Goal: Use online tool/utility: Utilize a website feature to perform a specific function

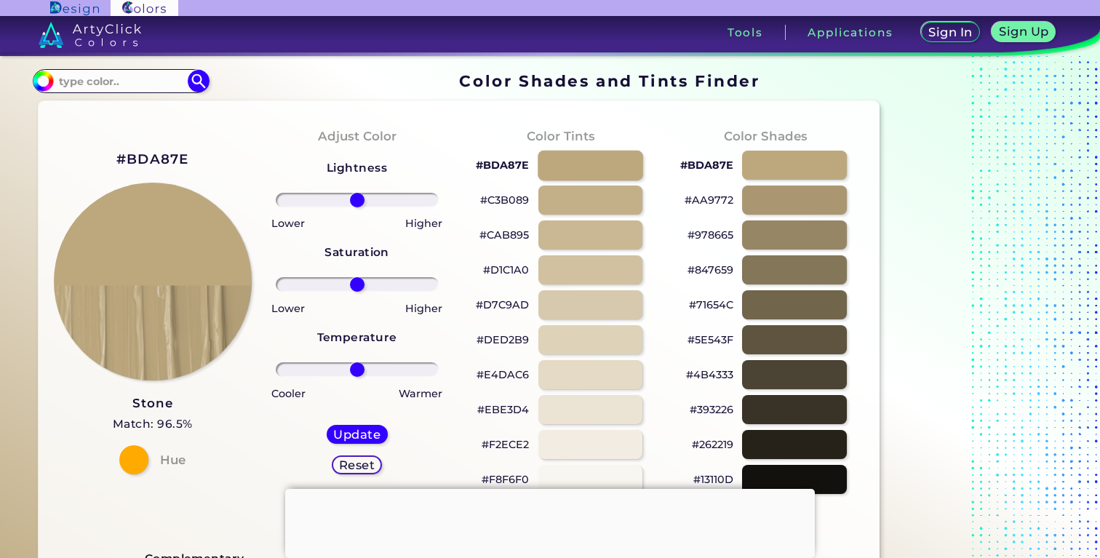
click at [571, 165] on div at bounding box center [590, 165] width 105 height 30
click at [497, 161] on p "#BDA87E" at bounding box center [502, 164] width 53 height 17
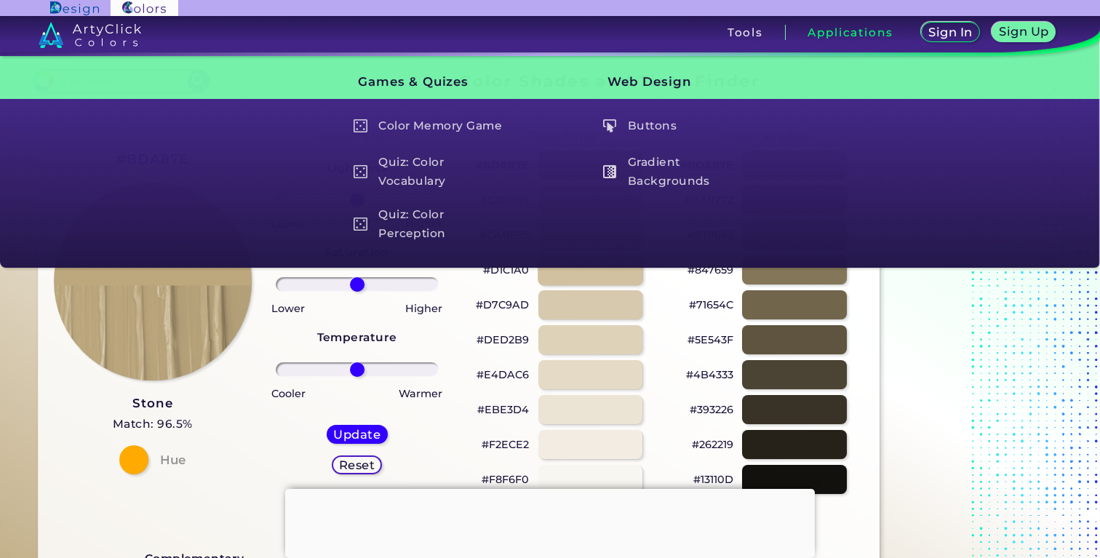
click at [577, 272] on div at bounding box center [590, 270] width 105 height 30
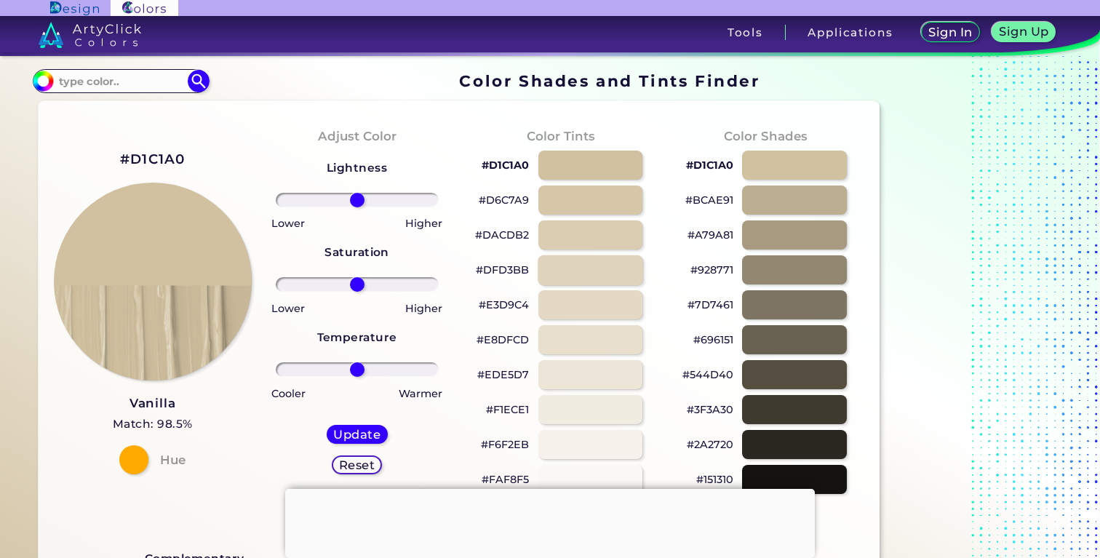
click at [563, 273] on div at bounding box center [590, 270] width 105 height 30
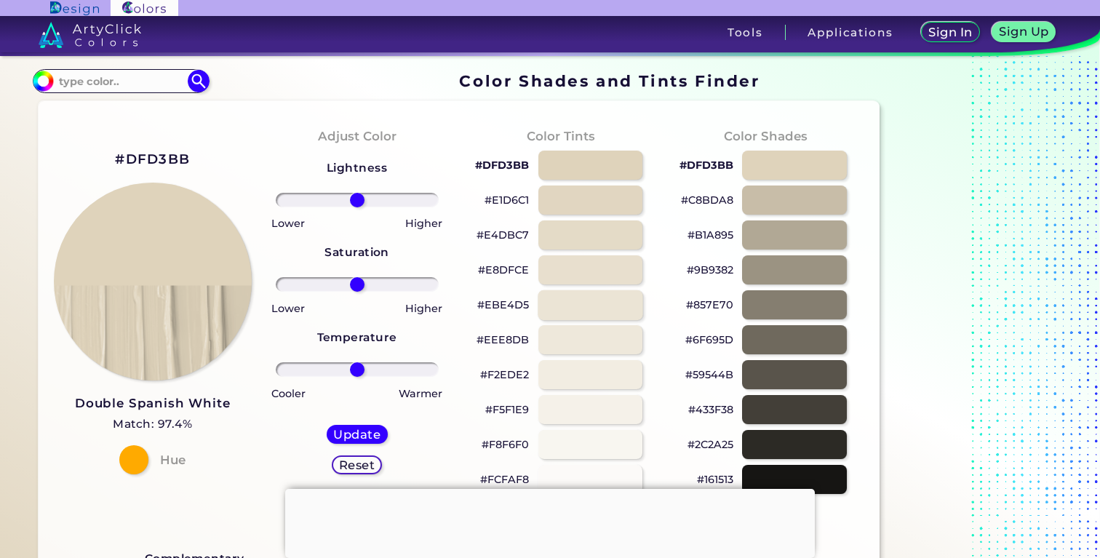
click at [575, 303] on div at bounding box center [590, 304] width 105 height 30
type input "#ebe4d5"
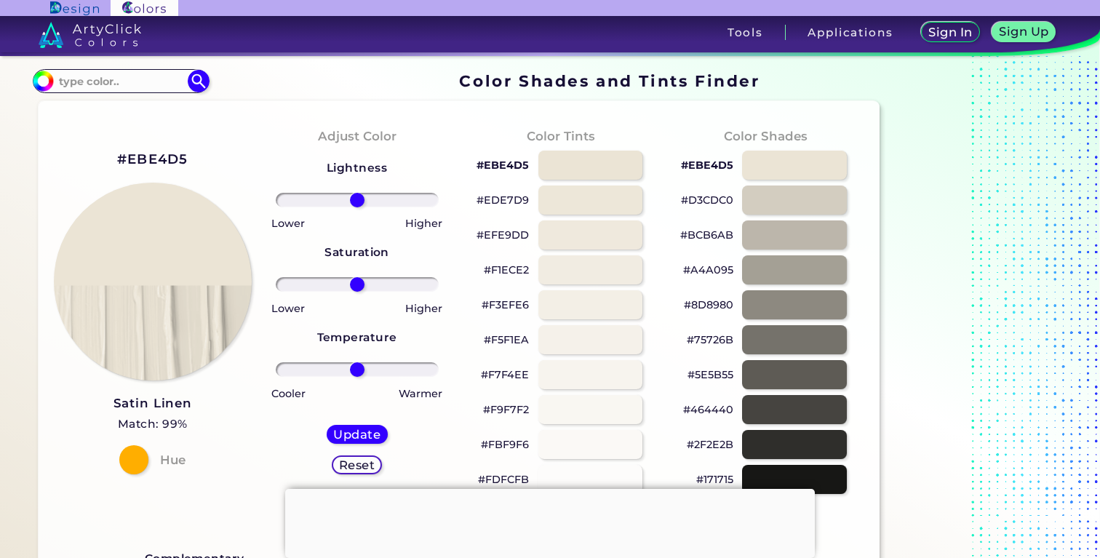
click at [513, 300] on p "#F3EFE6" at bounding box center [505, 304] width 47 height 17
